Goal: Task Accomplishment & Management: Manage account settings

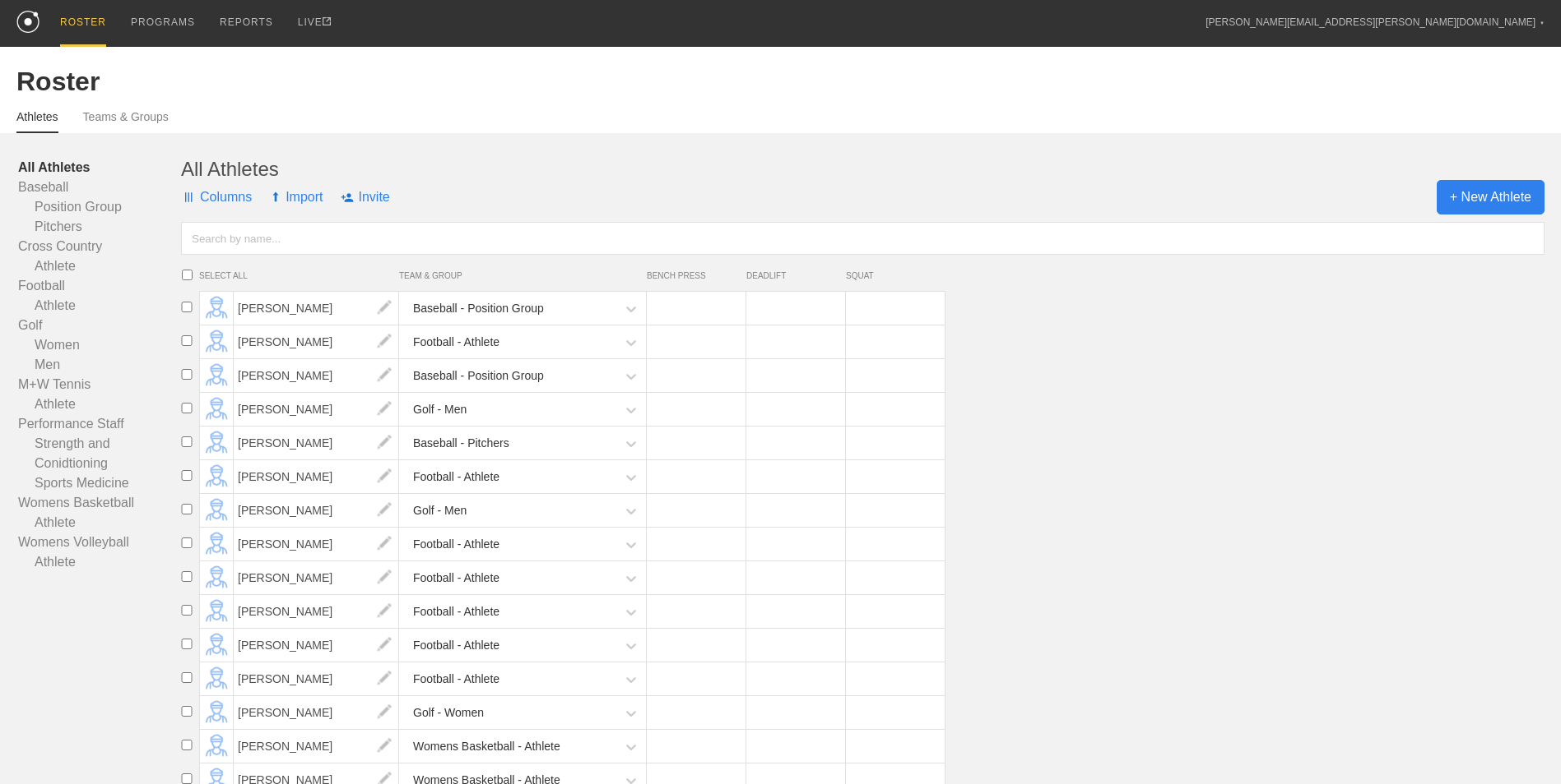
click at [1467, 200] on span "+ New Athlete" at bounding box center [1490, 197] width 108 height 35
click at [1180, 576] on li "[PERSON_NAME] Football - Athlete" at bounding box center [867, 579] width 1386 height 34
click at [1473, 200] on span "+ New Athlete" at bounding box center [1490, 197] width 108 height 35
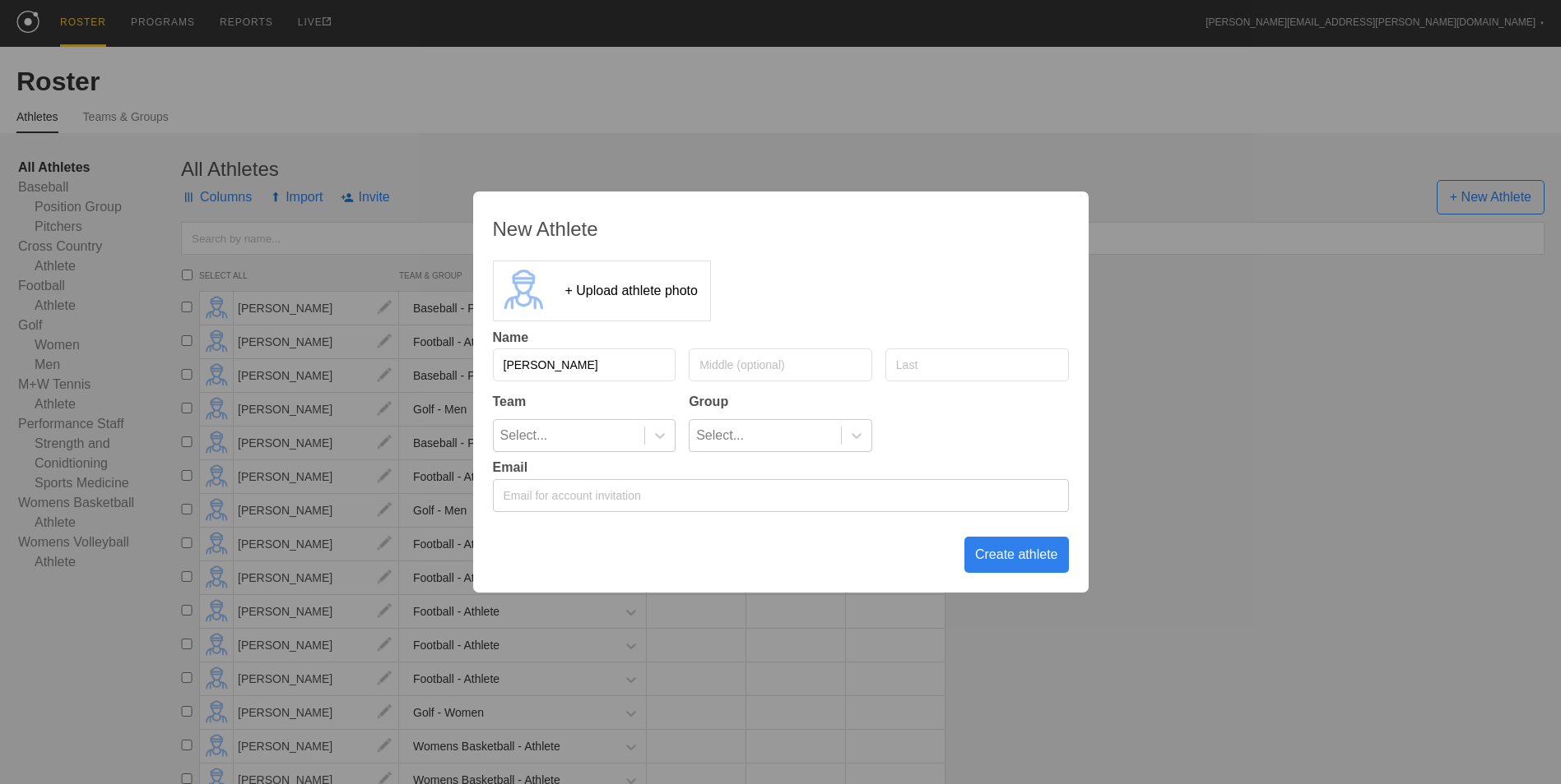
type input "[PERSON_NAME]"
click at [663, 428] on icon at bounding box center [659, 436] width 17 height 17
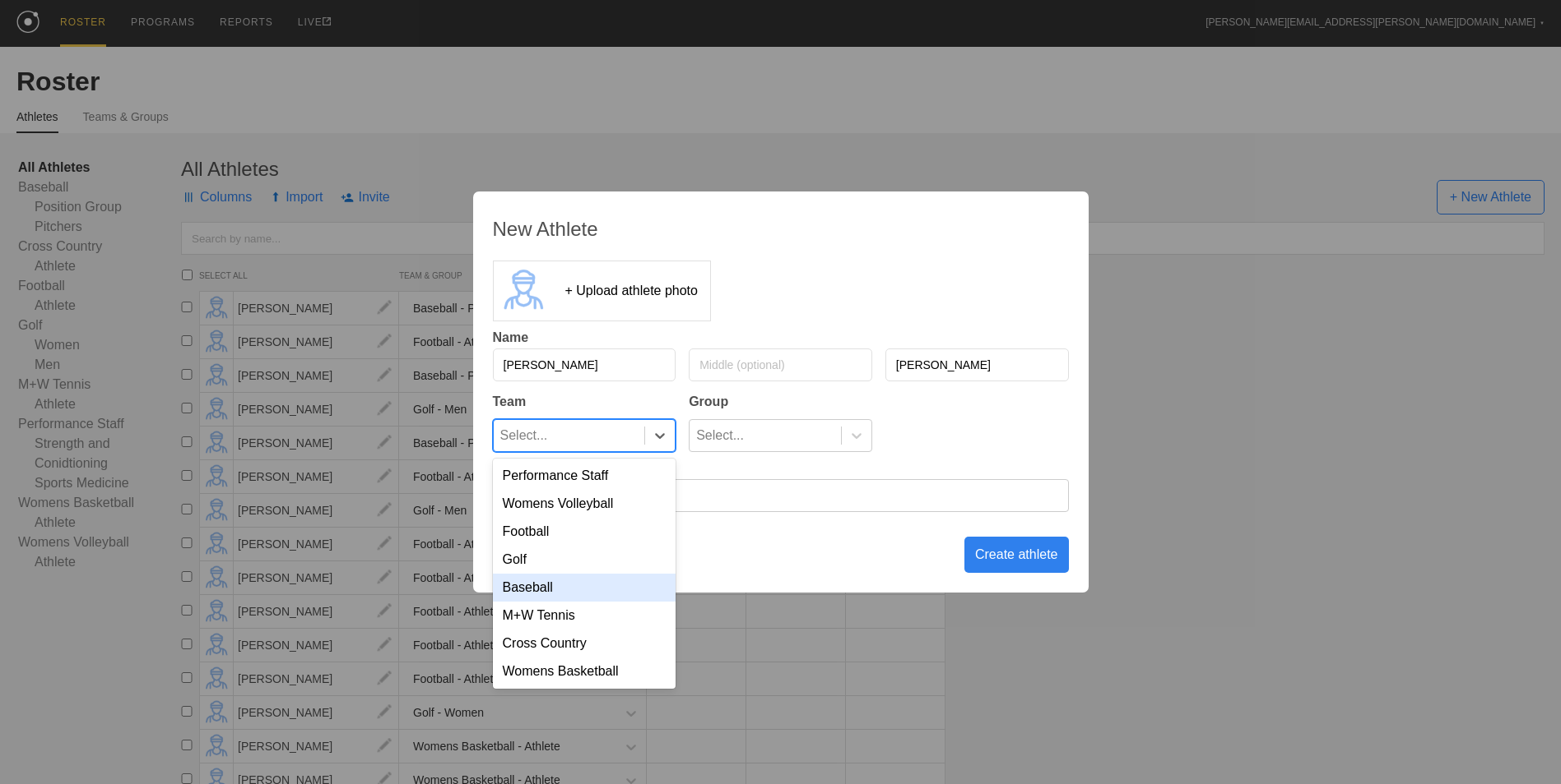
click at [556, 587] on div "Baseball" at bounding box center [584, 588] width 184 height 28
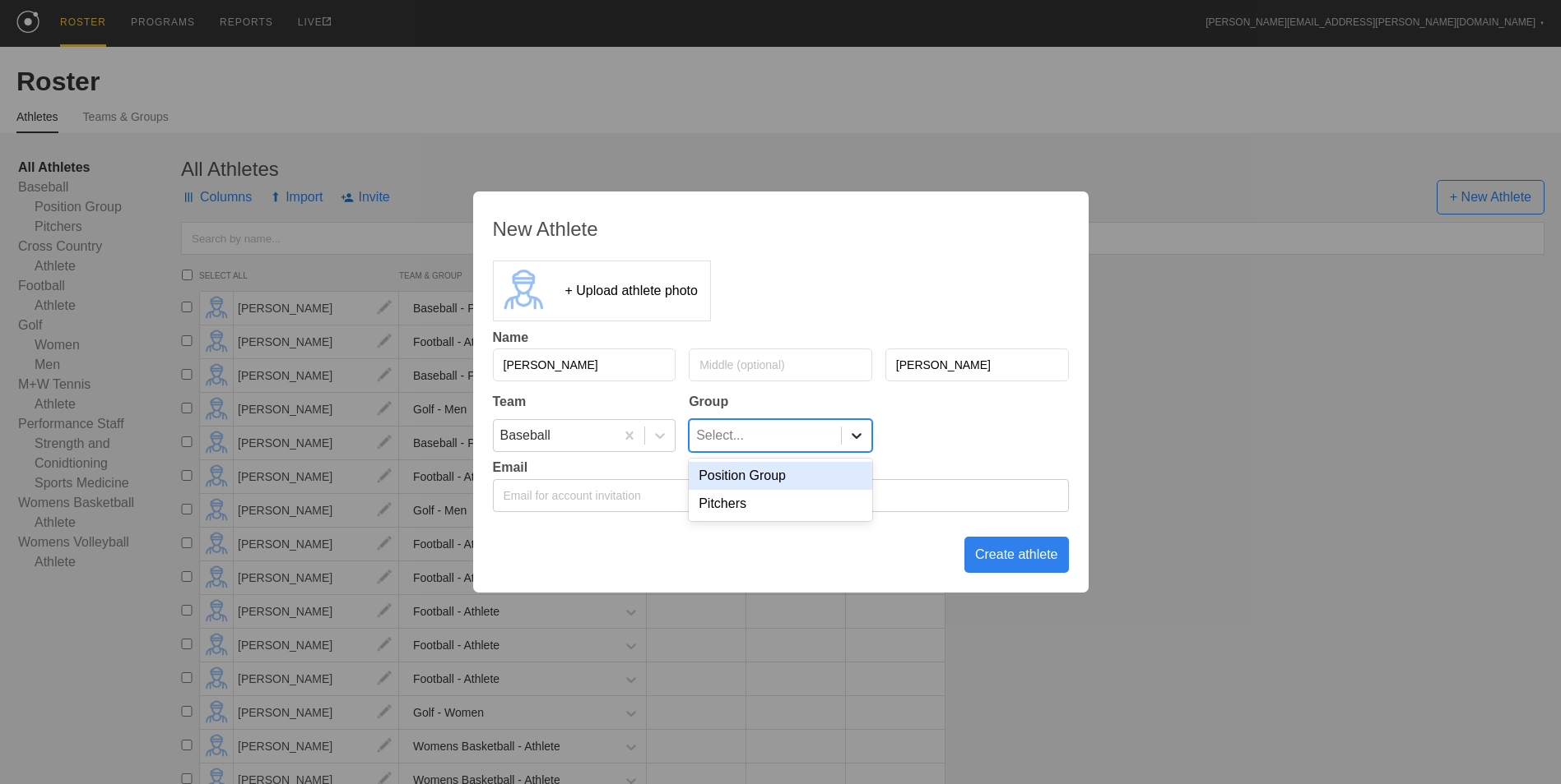
click at [854, 438] on icon at bounding box center [856, 436] width 17 height 17
click at [777, 506] on div "Pitchers" at bounding box center [780, 504] width 184 height 28
click at [1030, 560] on div "Create athlete" at bounding box center [1016, 555] width 105 height 36
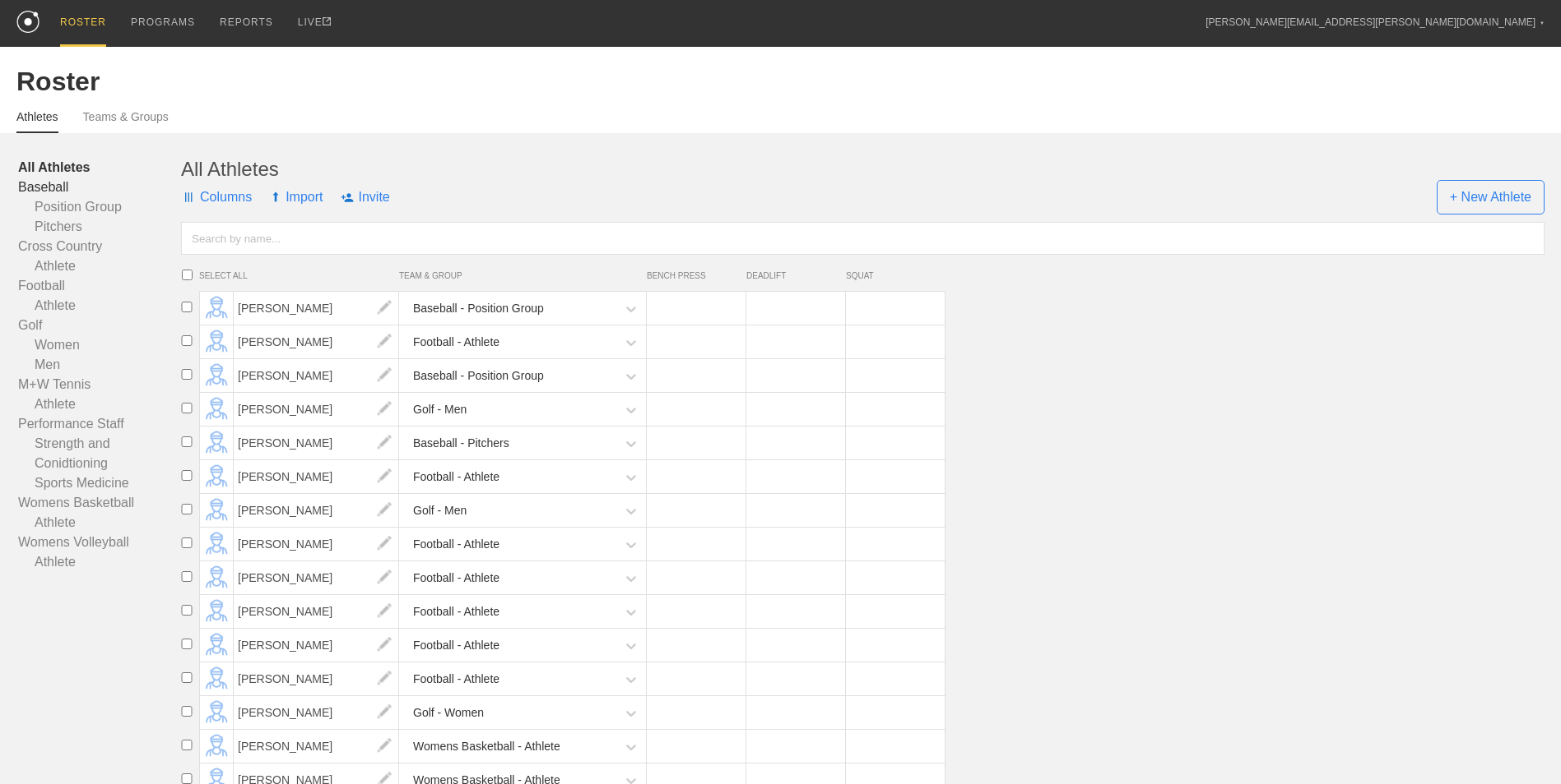
click at [56, 185] on link "Baseball" at bounding box center [99, 187] width 163 height 20
click at [77, 230] on link "Pitchers" at bounding box center [99, 227] width 163 height 20
click at [111, 543] on link "Womens Volleyball" at bounding box center [99, 542] width 163 height 20
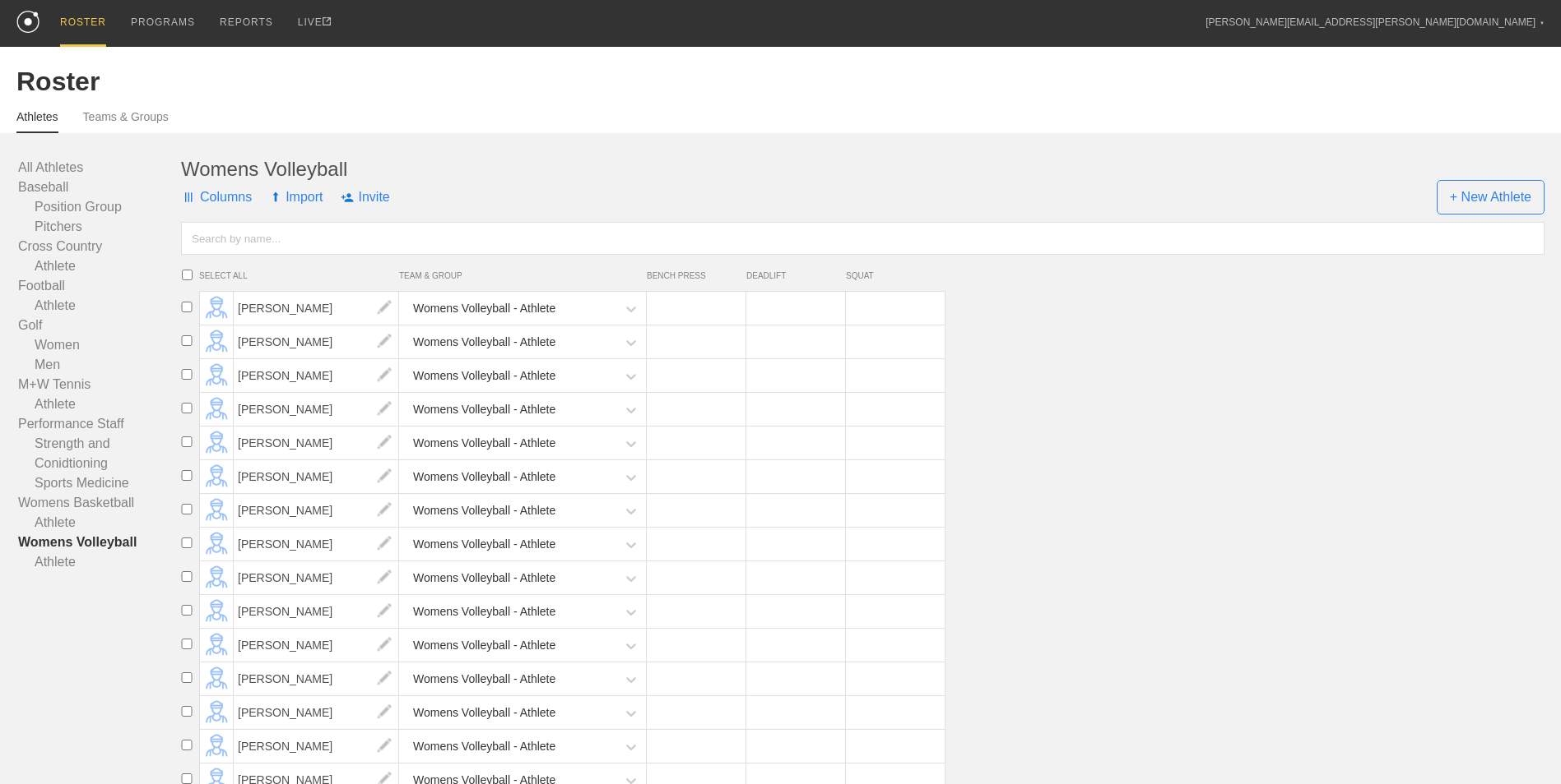
scroll to position [295, 0]
